Goal: Task Accomplishment & Management: Manage account settings

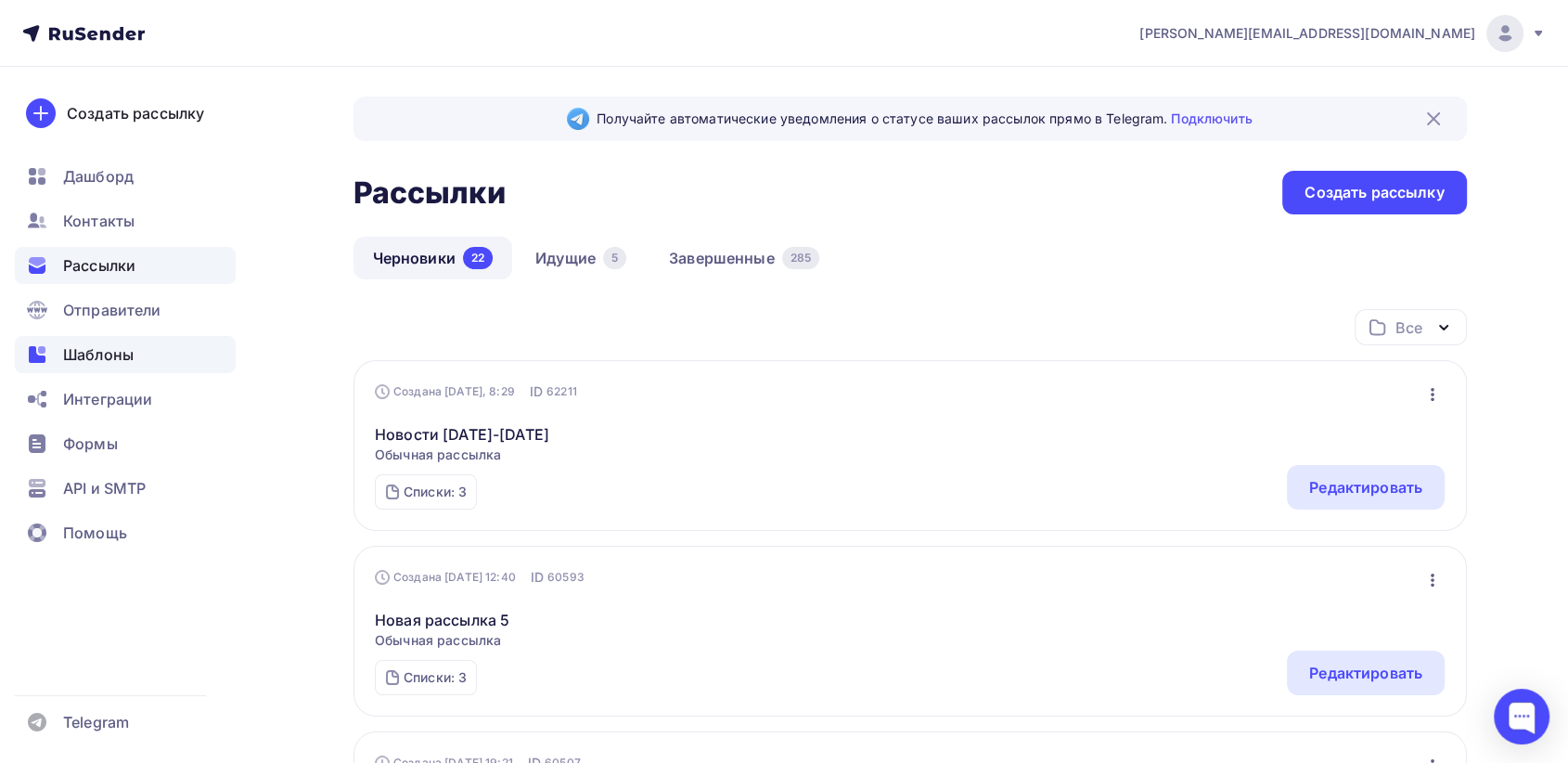
click at [87, 371] on div "Шаблоны" at bounding box center [125, 355] width 220 height 37
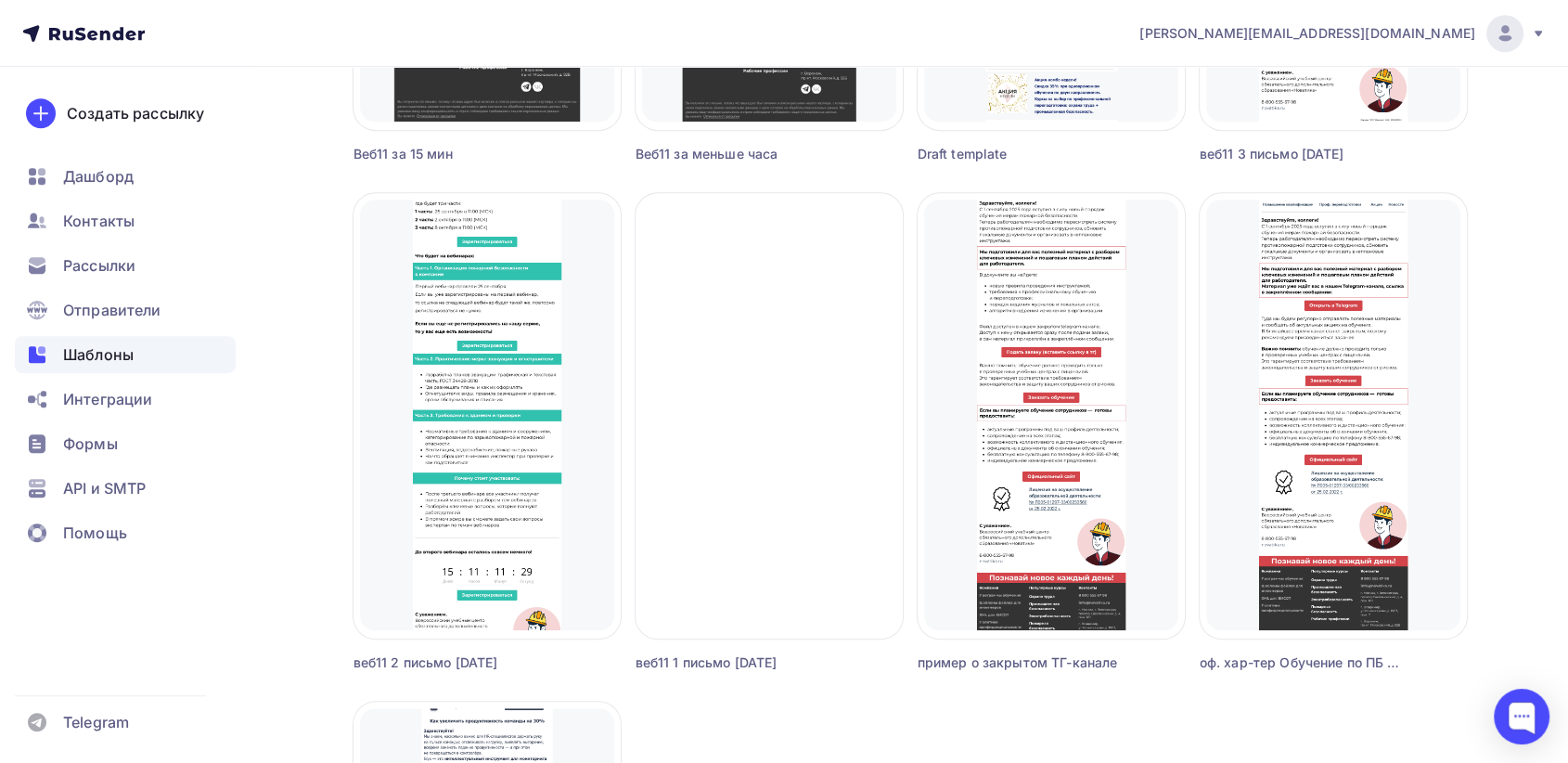
scroll to position [1134, 0]
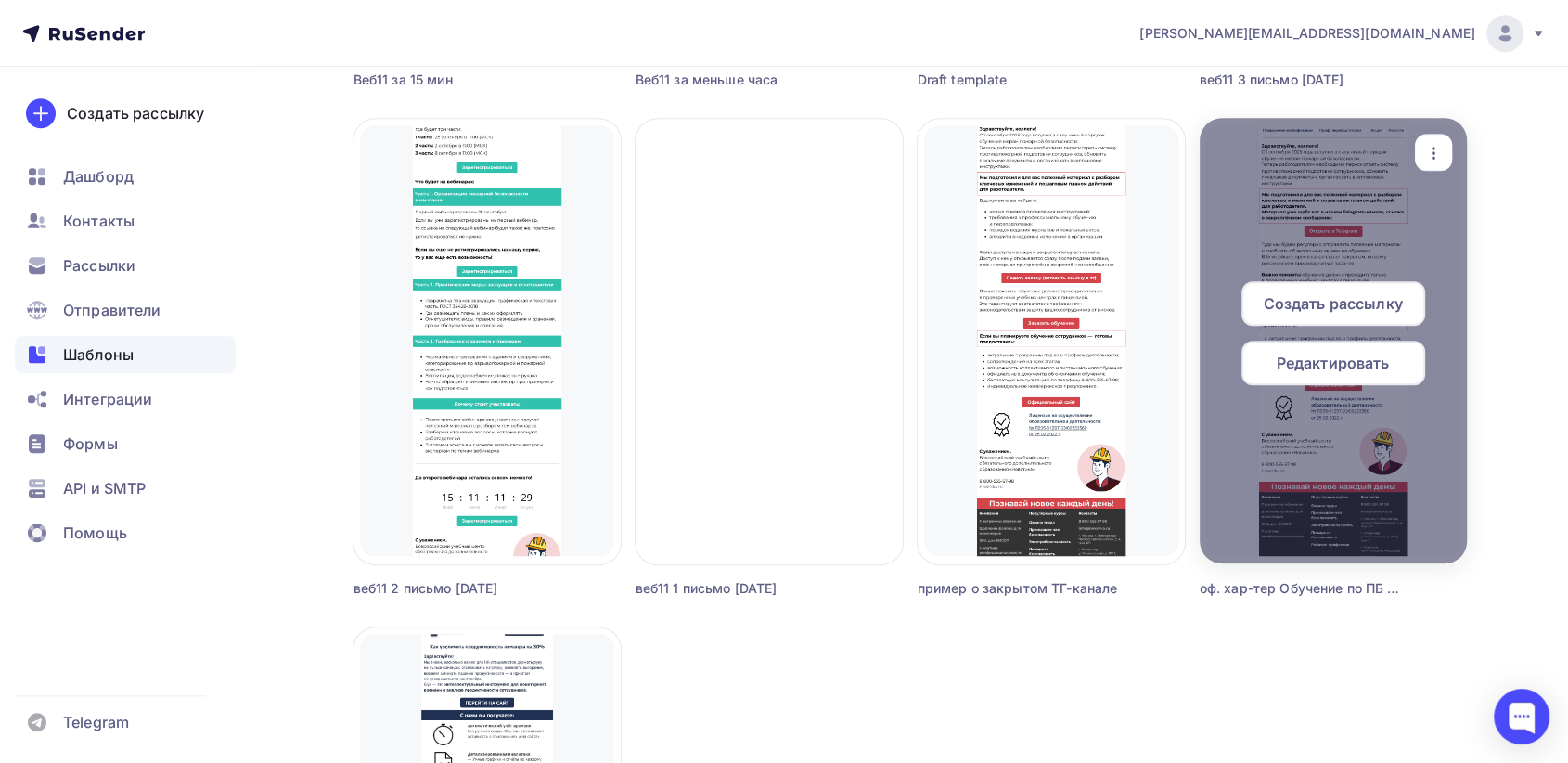
click at [1440, 156] on icon "button" at bounding box center [1433, 154] width 22 height 22
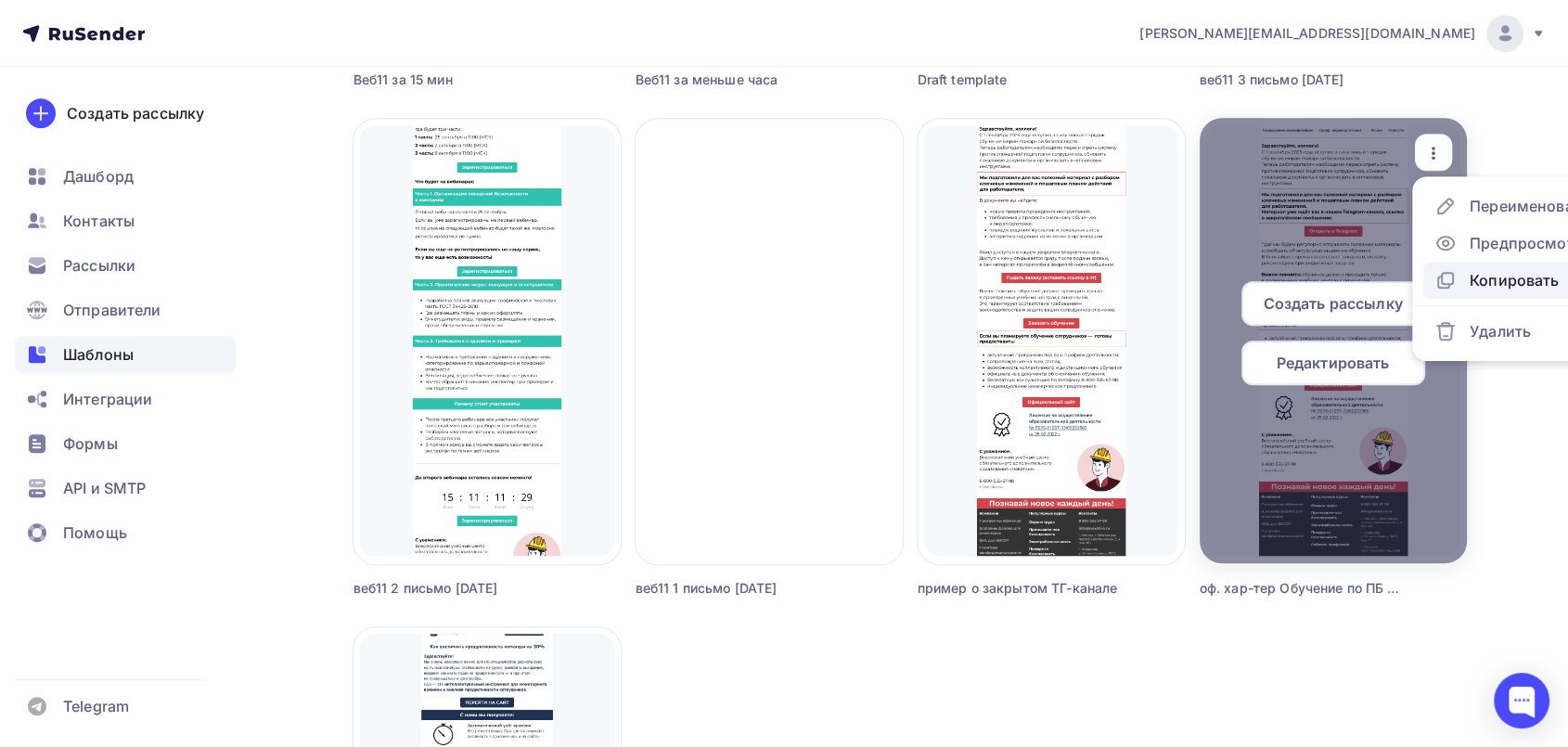
click at [1488, 274] on div "Копировать" at bounding box center [1514, 280] width 89 height 22
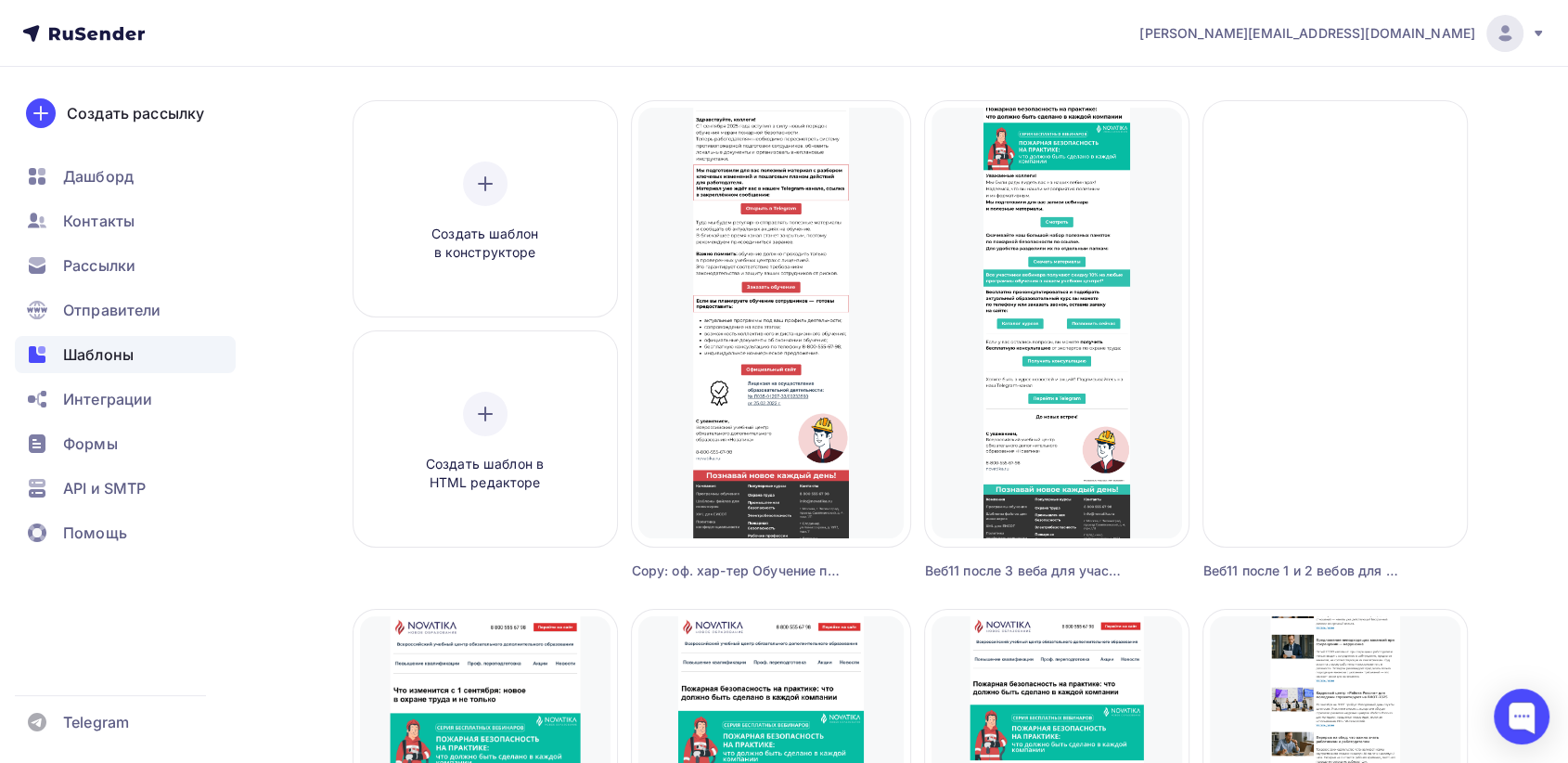
scroll to position [0, 0]
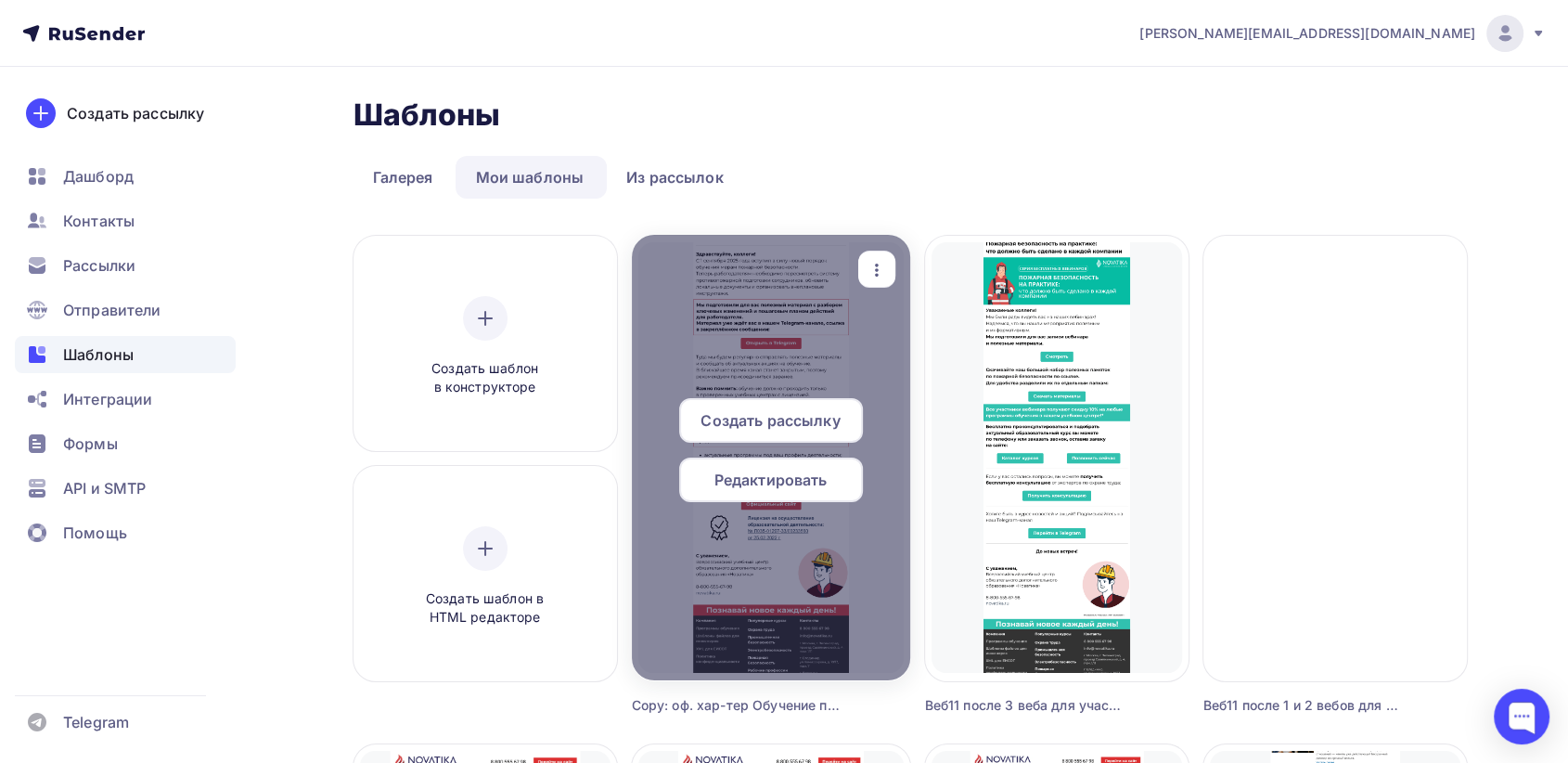
click at [884, 263] on icon "button" at bounding box center [877, 270] width 22 height 22
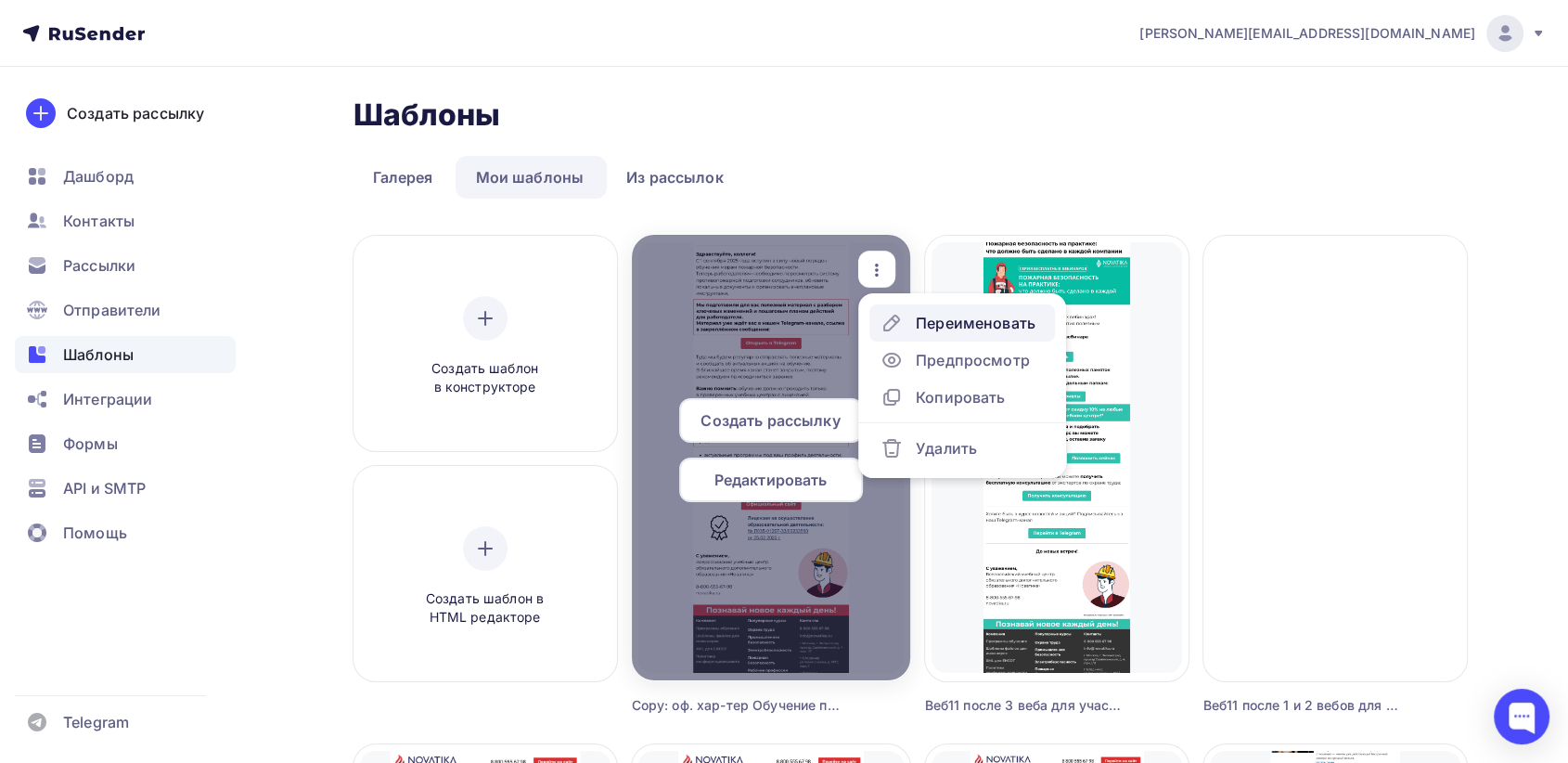
click at [938, 332] on div "Переименовать" at bounding box center [976, 323] width 120 height 22
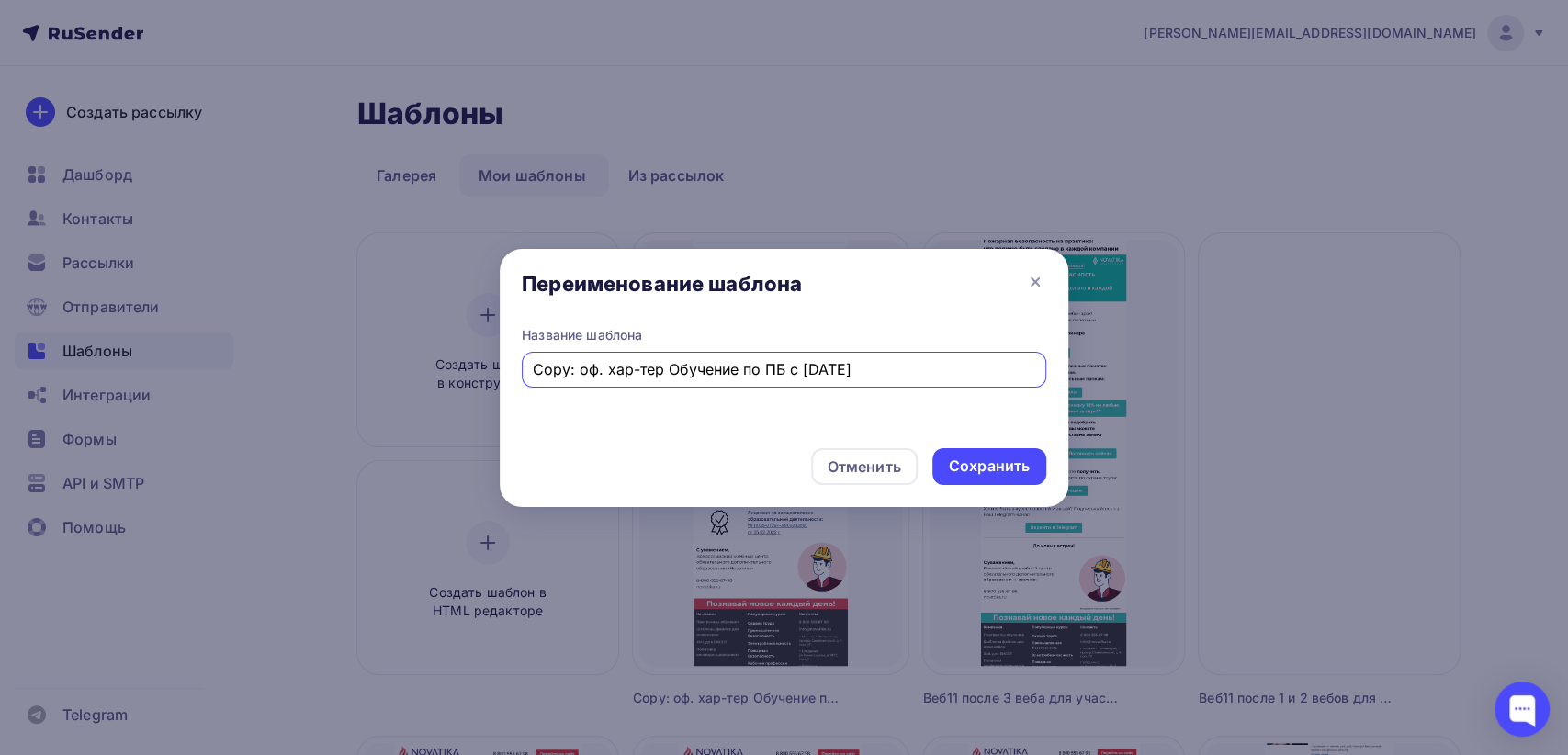
drag, startPoint x: 889, startPoint y: 366, endPoint x: 665, endPoint y: 375, distance: 224.2
click at [665, 375] on input "Copy: оф. хар-тер Обучение по ПБ с [DATE]" at bounding box center [784, 369] width 504 height 22
drag, startPoint x: 574, startPoint y: 374, endPoint x: 527, endPoint y: 385, distance: 48.3
click at [527, 385] on div "Copy: оф. хар-тер антитеррор [DATE]" at bounding box center [784, 369] width 525 height 36
type input "оф. хар-тер антитеррор [DATE]"
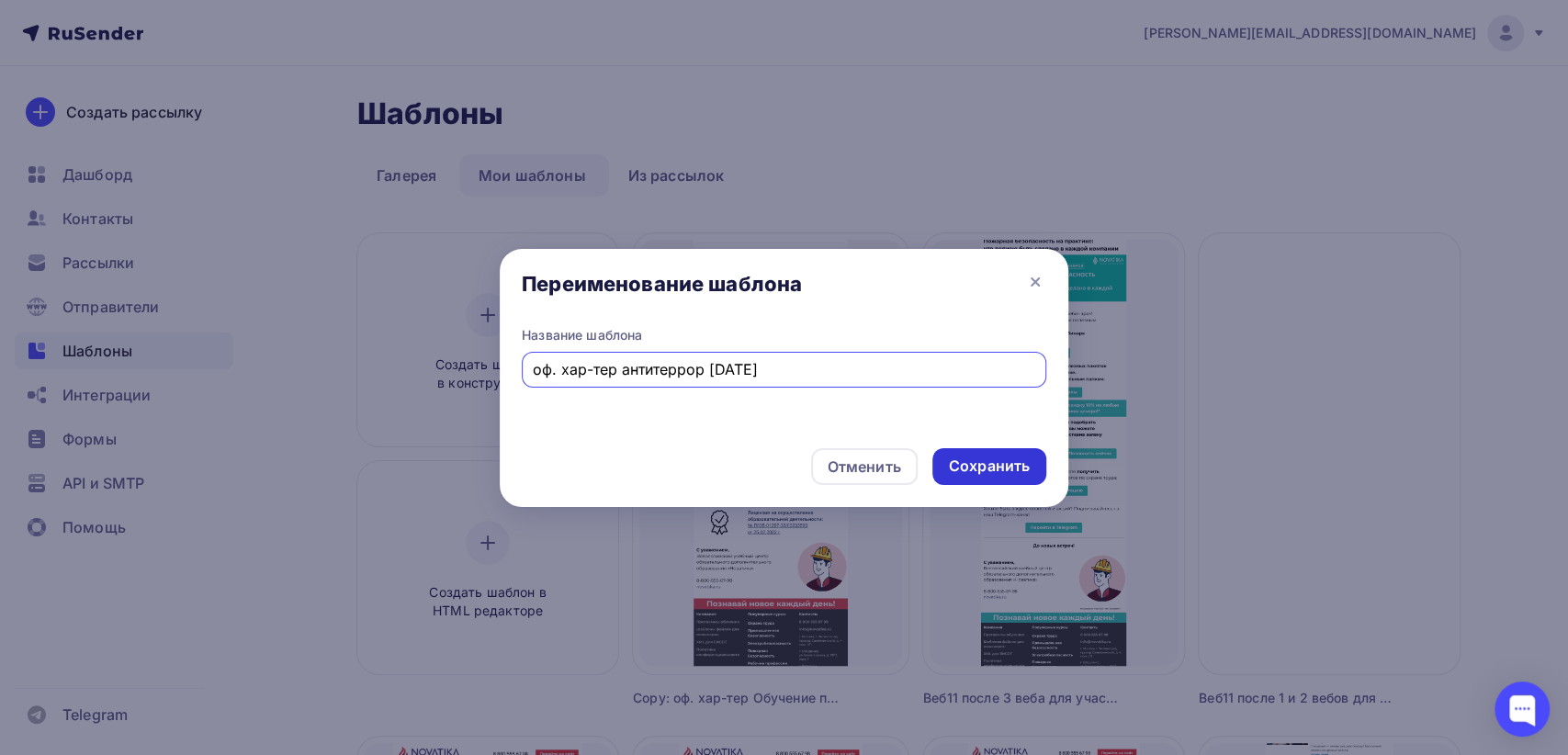
click at [970, 470] on div "Сохранить" at bounding box center [990, 466] width 81 height 21
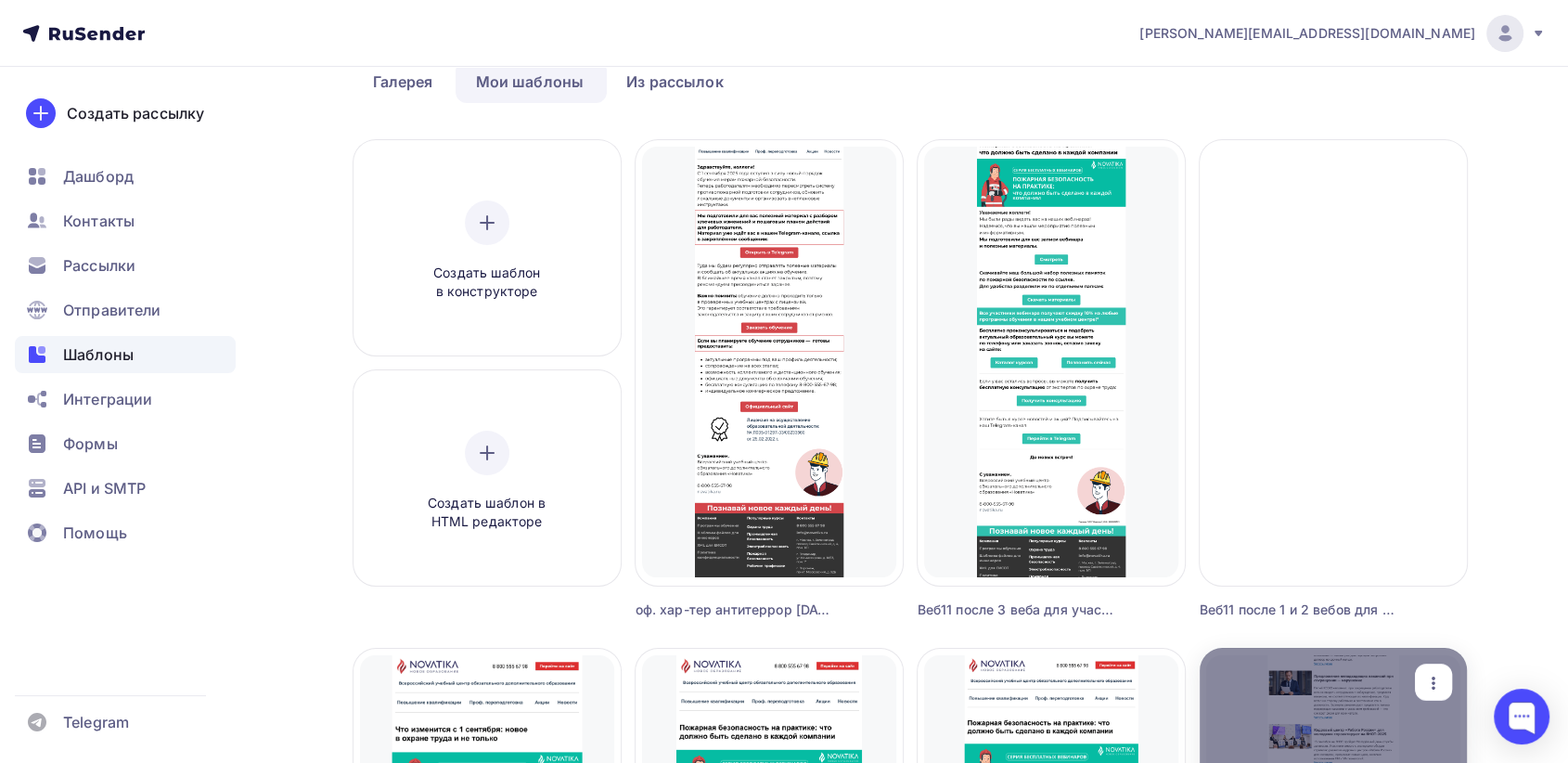
scroll to position [103, 0]
